Goal: Task Accomplishment & Management: Manage account settings

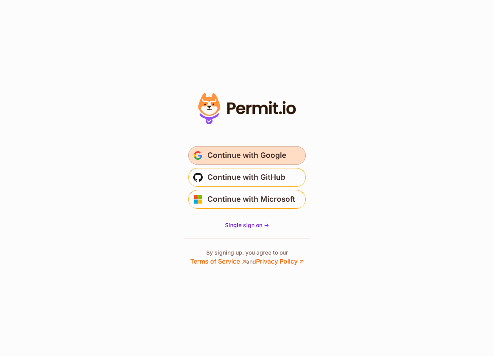
click at [266, 158] on span "Continue with Google" at bounding box center [246, 155] width 79 height 13
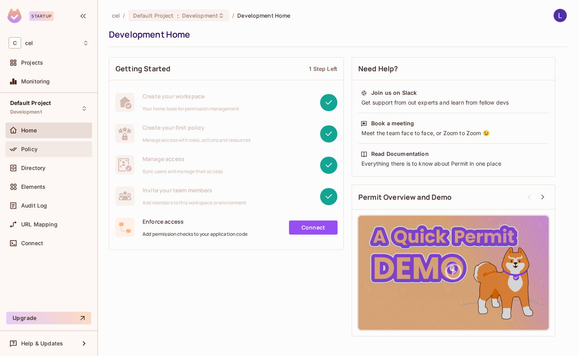
click at [16, 146] on icon at bounding box center [13, 149] width 8 height 8
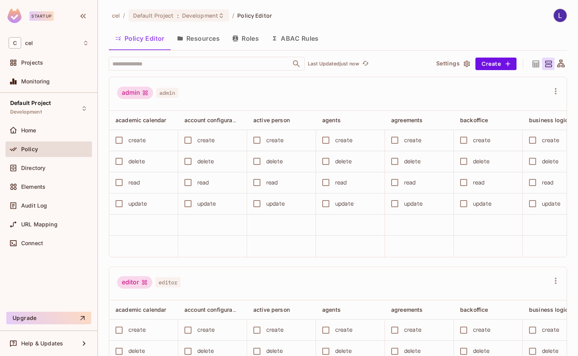
scroll to position [94, 0]
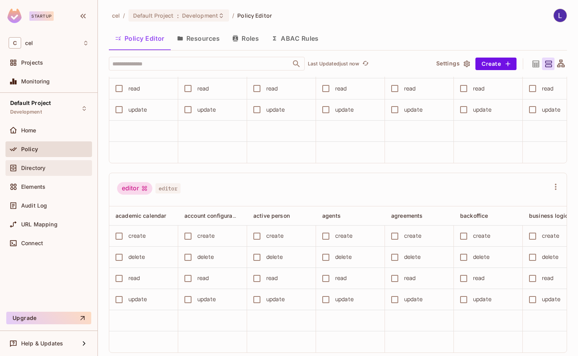
click at [67, 163] on div "Directory" at bounding box center [49, 167] width 80 height 9
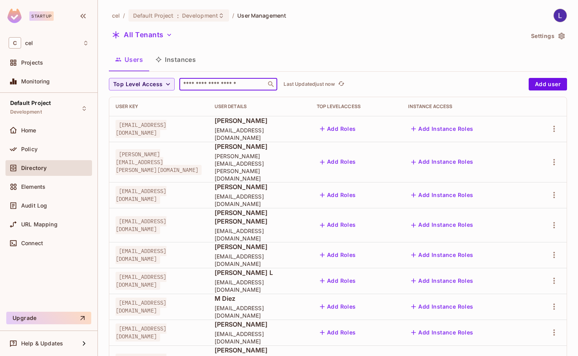
click at [220, 88] on input "text" at bounding box center [223, 84] width 82 height 8
click at [202, 16] on span "Development" at bounding box center [200, 15] width 36 height 7
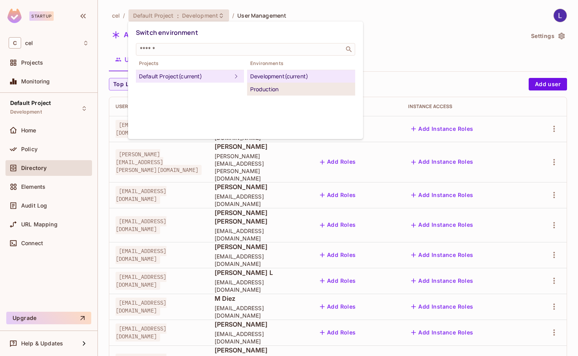
click at [295, 89] on div "Production" at bounding box center [301, 89] width 102 height 9
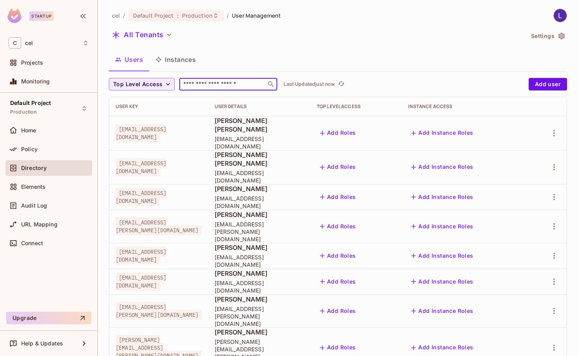
click at [231, 83] on input "text" at bounding box center [223, 84] width 82 height 8
type input "*********"
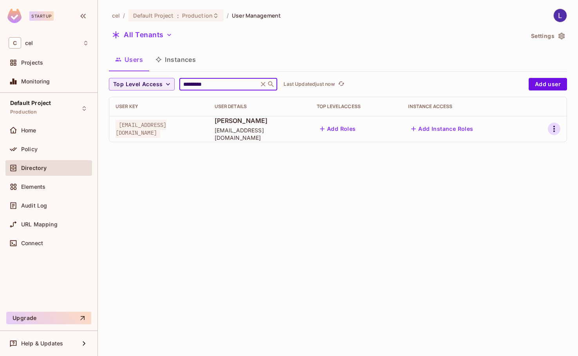
click at [557, 130] on icon "button" at bounding box center [554, 128] width 9 height 9
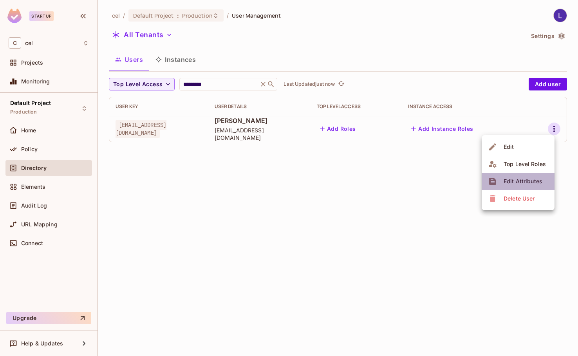
click at [528, 185] on span "Edit Attributes" at bounding box center [522, 181] width 43 height 13
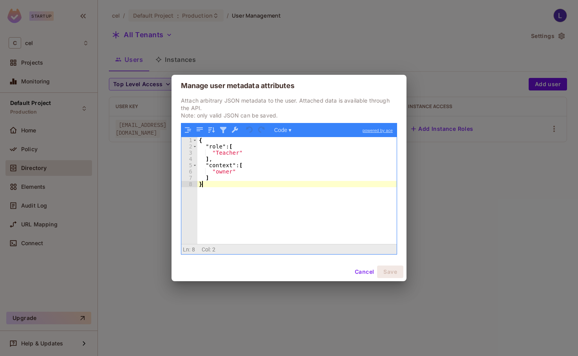
drag, startPoint x: 279, startPoint y: 205, endPoint x: 119, endPoint y: 124, distance: 179.2
click at [204, 165] on div "{ "role" : [ "Teacher" ] , "context" : [ "owner" ] }" at bounding box center [296, 196] width 199 height 119
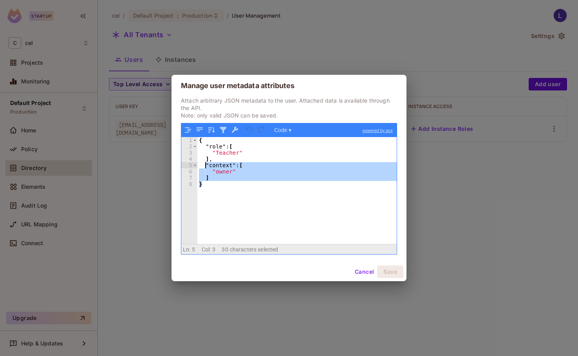
drag, startPoint x: 284, startPoint y: 221, endPoint x: 274, endPoint y: 215, distance: 10.9
click at [283, 220] on div "{ "role" : [ "Teacher" ] , "context" : [ "owner" ] }" at bounding box center [296, 190] width 199 height 107
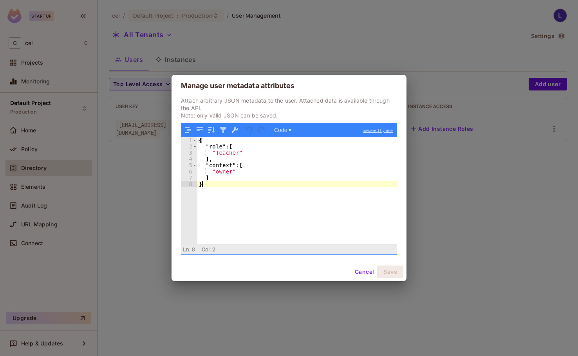
drag, startPoint x: 230, startPoint y: 202, endPoint x: 134, endPoint y: 114, distance: 130.6
click at [137, 119] on div "Manage user metadata attributes Attach arbitrary JSON metadata to the user. Att…" at bounding box center [289, 178] width 578 height 356
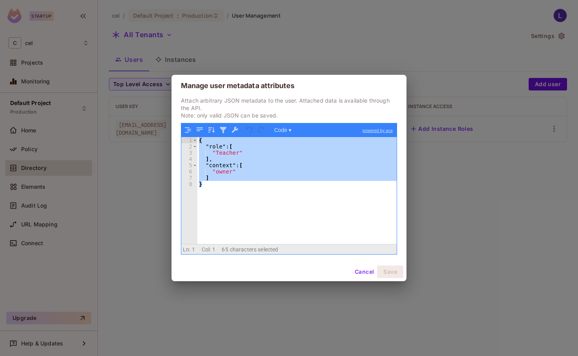
click at [299, 197] on div "{ "role" : [ "Teacher" ] , "context" : [ "owner" ] }" at bounding box center [296, 190] width 199 height 107
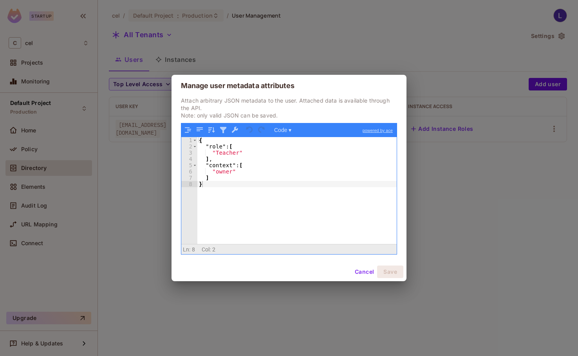
click at [334, 186] on div "{ "role" : [ "Teacher" ] , "context" : [ "owner" ] }" at bounding box center [296, 196] width 199 height 119
drag, startPoint x: 223, startPoint y: 177, endPoint x: 179, endPoint y: 113, distance: 77.8
click at [181, 115] on div "Attach arbitrary JSON metadata to the user. Attached data is available through …" at bounding box center [289, 176] width 216 height 158
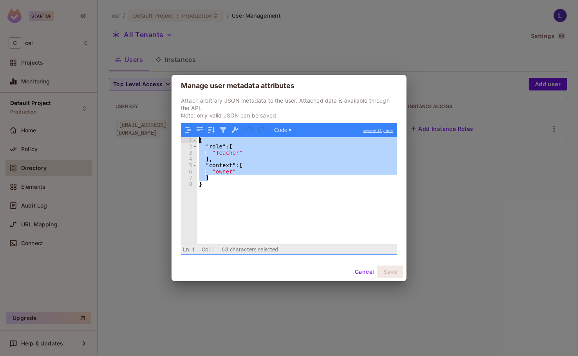
click at [235, 201] on div "{ "role" : [ "Teacher" ] , "context" : [ "owner" ] }" at bounding box center [296, 196] width 199 height 119
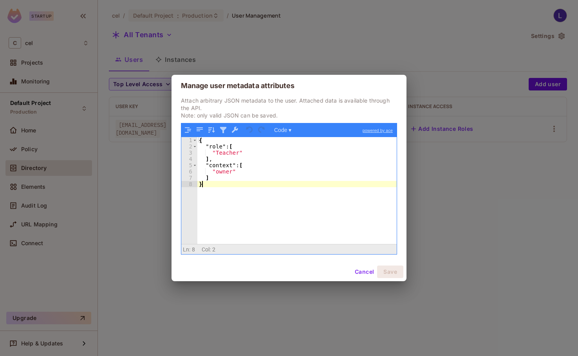
drag, startPoint x: 222, startPoint y: 190, endPoint x: 175, endPoint y: 136, distance: 71.3
click at [168, 125] on div "Manage user metadata attributes Attach arbitrary JSON metadata to the user. Att…" at bounding box center [289, 178] width 578 height 356
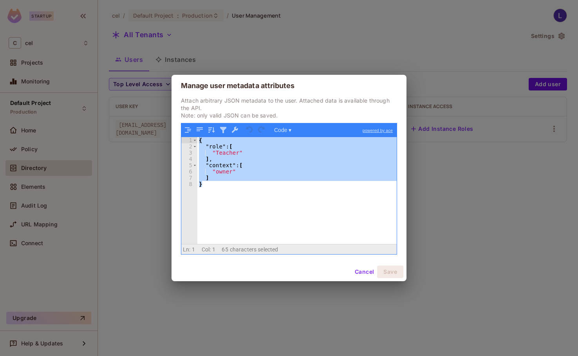
click at [336, 161] on div "{ "role" : [ "Teacher" ] , "context" : [ "owner" ] }" at bounding box center [296, 190] width 199 height 107
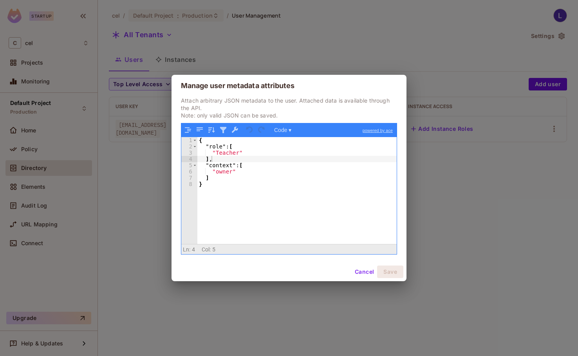
click at [363, 163] on div "{ "role" : [ "Teacher" ] , "context" : [ "owner" ] }" at bounding box center [296, 196] width 199 height 119
drag, startPoint x: 271, startPoint y: 206, endPoint x: 126, endPoint y: 121, distance: 168.1
click at [126, 121] on div "Manage user metadata attributes Attach arbitrary JSON metadata to the user. Att…" at bounding box center [289, 178] width 578 height 356
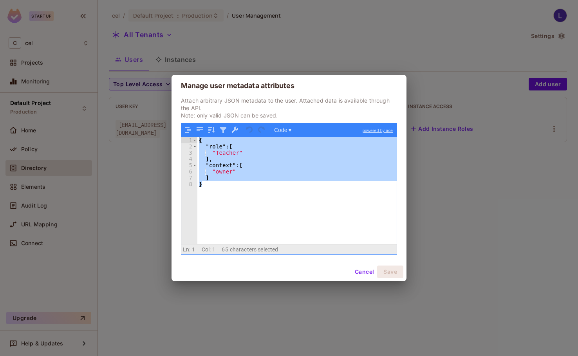
click at [307, 195] on div "{ "role" : [ "Teacher" ] , "context" : [ "owner" ] }" at bounding box center [296, 190] width 199 height 107
